Goal: Task Accomplishment & Management: Manage account settings

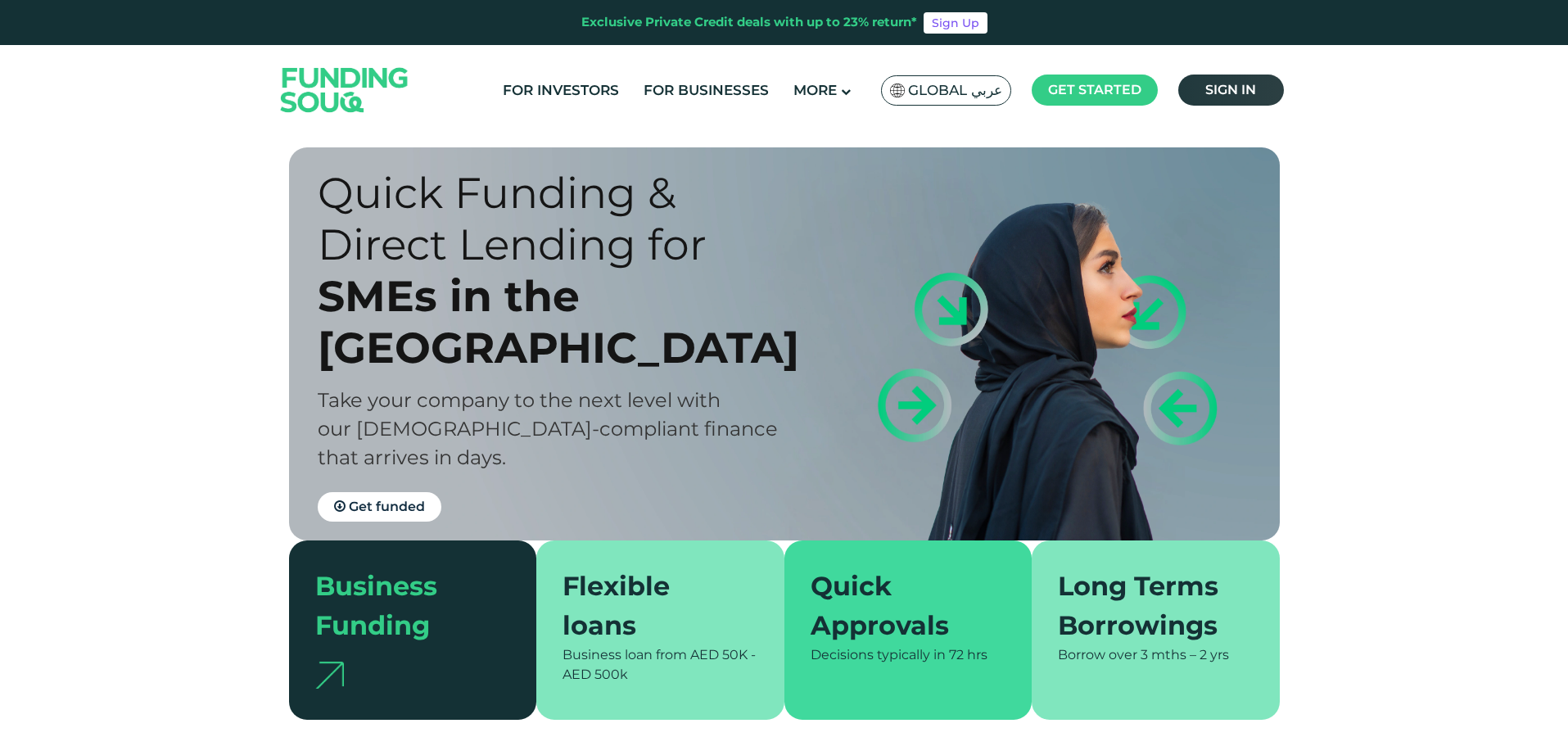
click at [1199, 97] on link "Sign in" at bounding box center [1230, 89] width 105 height 31
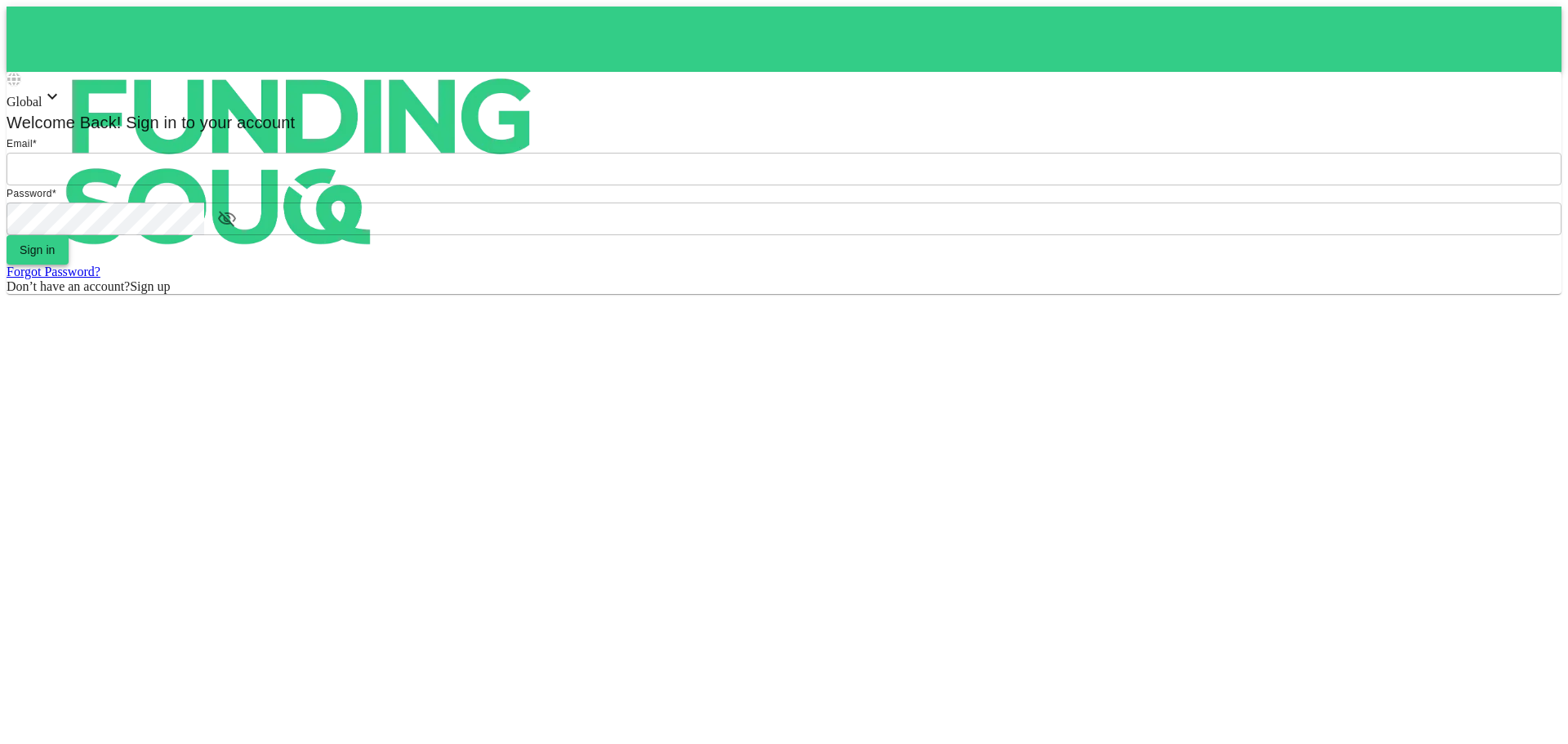
type input "Aasik.mmm@gmail.com"
click at [69, 265] on button "Sign in" at bounding box center [37, 249] width 62 height 29
